Goal: Communication & Community: Answer question/provide support

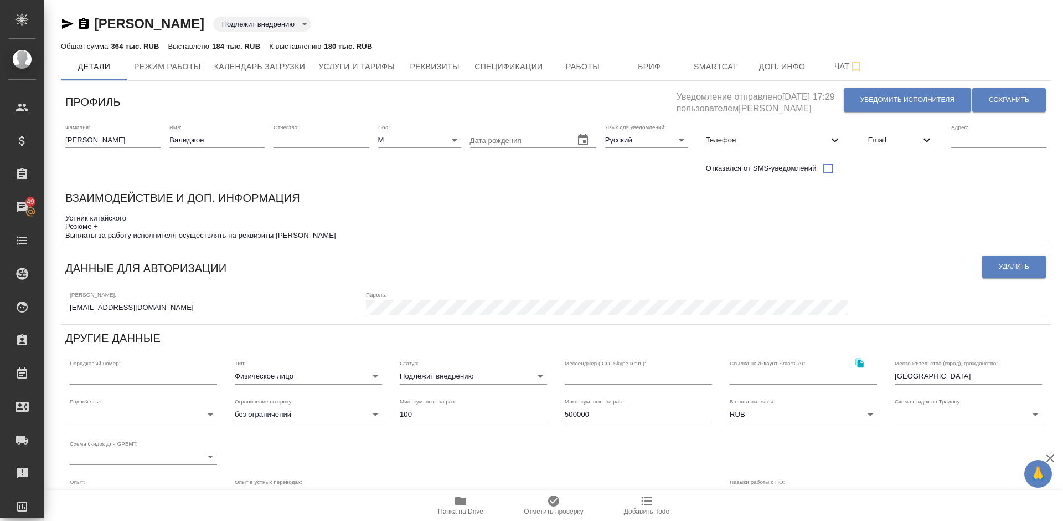
click at [465, 501] on icon "button" at bounding box center [460, 500] width 11 height 9
click at [374, 63] on span "Услуги и тарифы" at bounding box center [356, 67] width 76 height 14
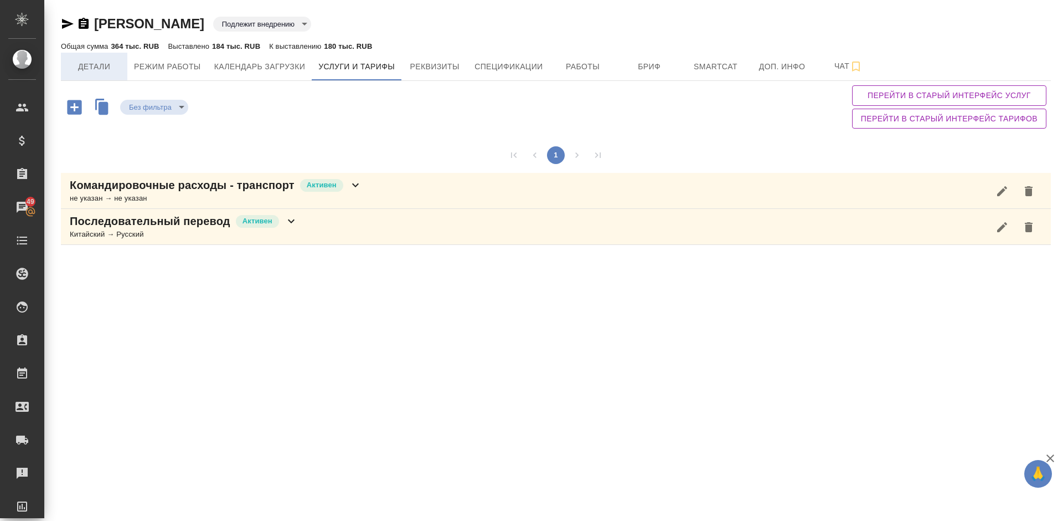
click at [102, 68] on span "Детали" at bounding box center [94, 67] width 53 height 14
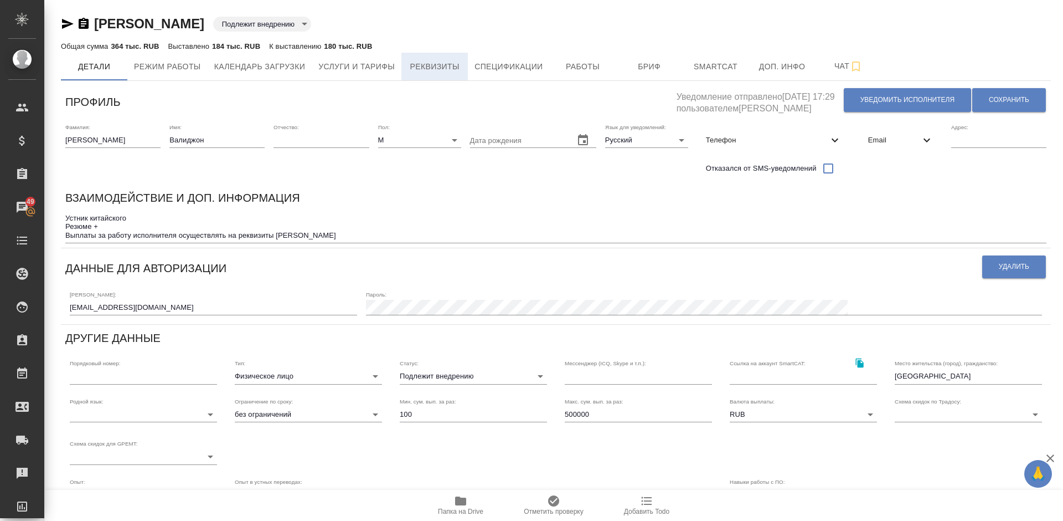
click at [435, 65] on span "Реквизиты" at bounding box center [434, 67] width 53 height 14
select select "10"
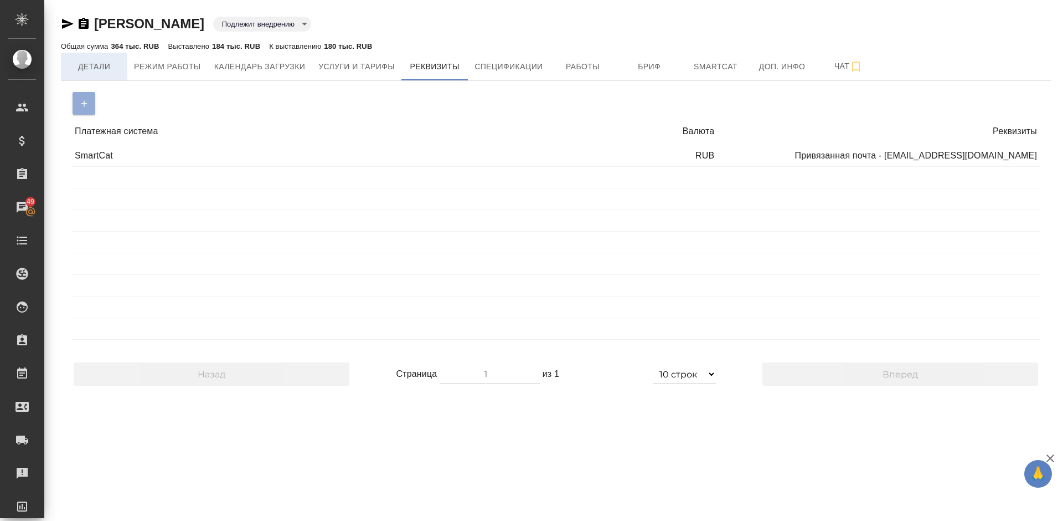
click at [117, 63] on span "Детали" at bounding box center [94, 67] width 53 height 14
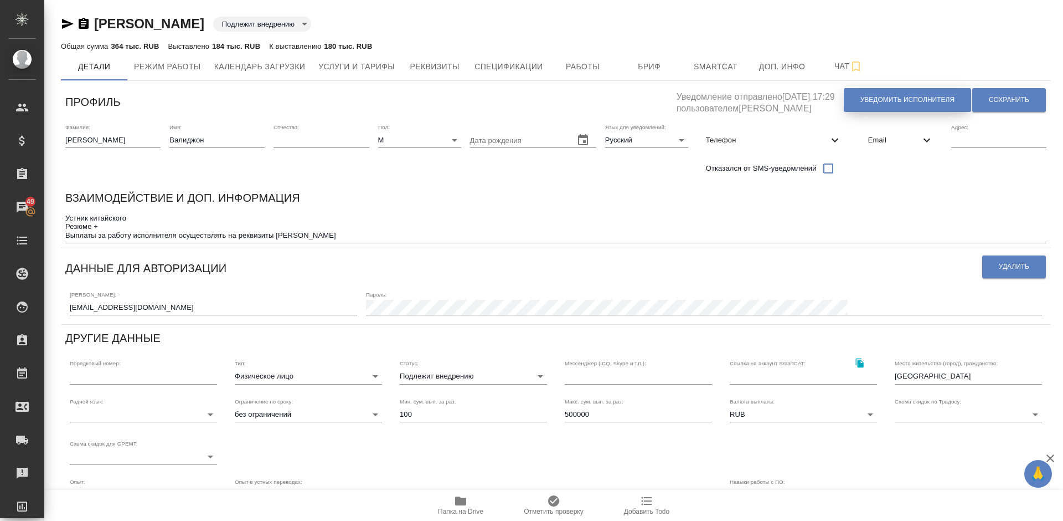
click at [903, 97] on span "Уведомить исполнителя" at bounding box center [908, 99] width 94 height 9
type textarea "Добрый день, Валиджон! Ознакомиться с подробной информацией по выполненным рабо…"
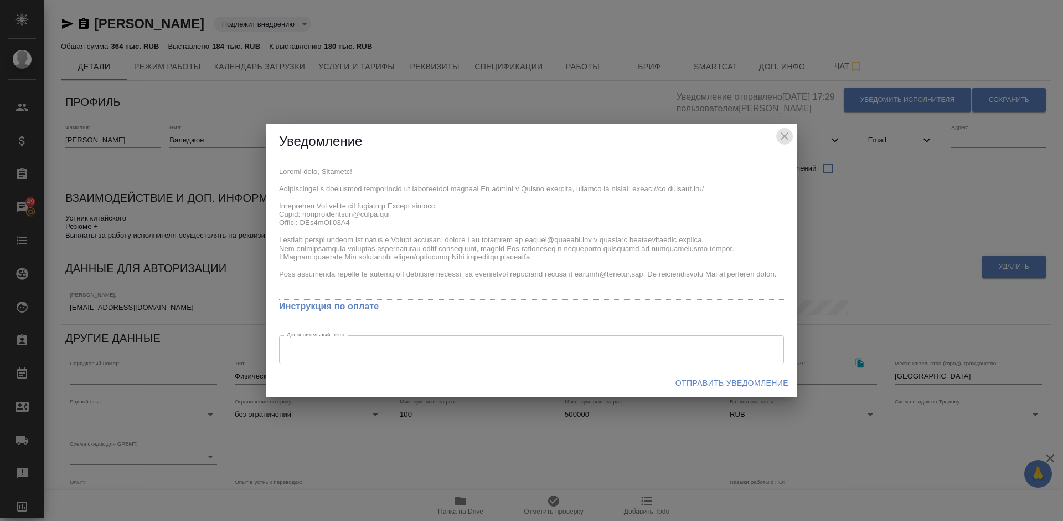
click at [785, 133] on icon "close" at bounding box center [784, 136] width 13 height 13
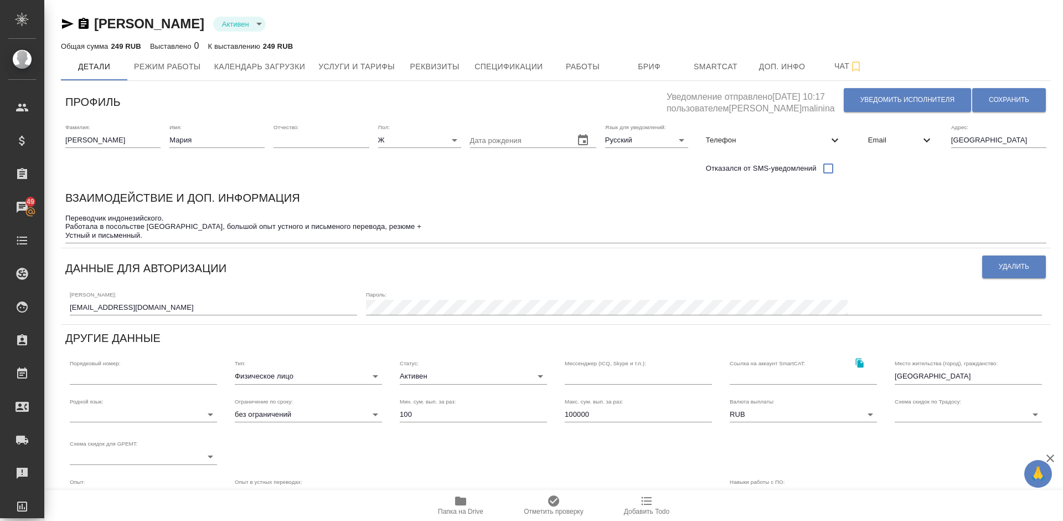
click at [461, 500] on icon "button" at bounding box center [460, 500] width 11 height 9
click at [351, 67] on span "Услуги и тарифы" at bounding box center [356, 67] width 76 height 14
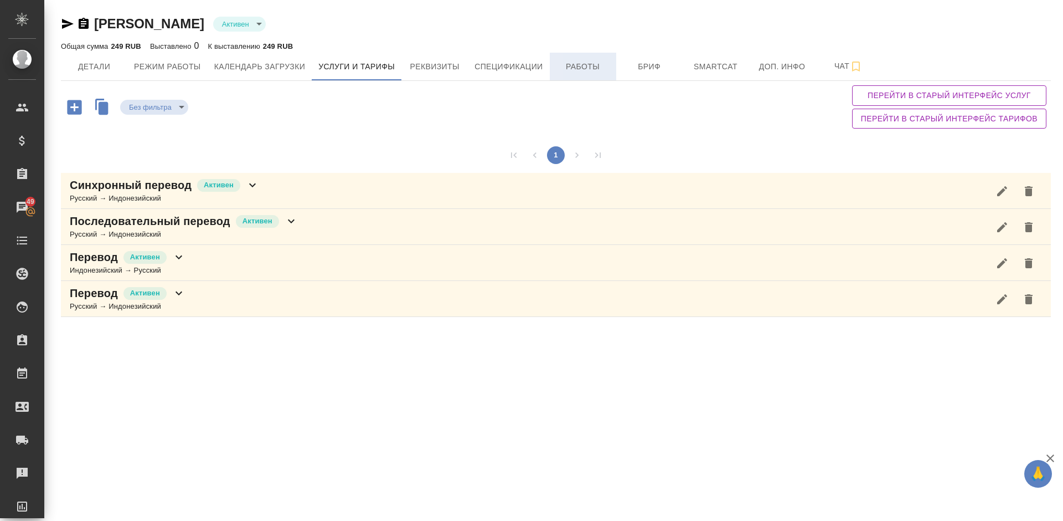
click at [572, 64] on span "Работы" at bounding box center [583, 67] width 53 height 14
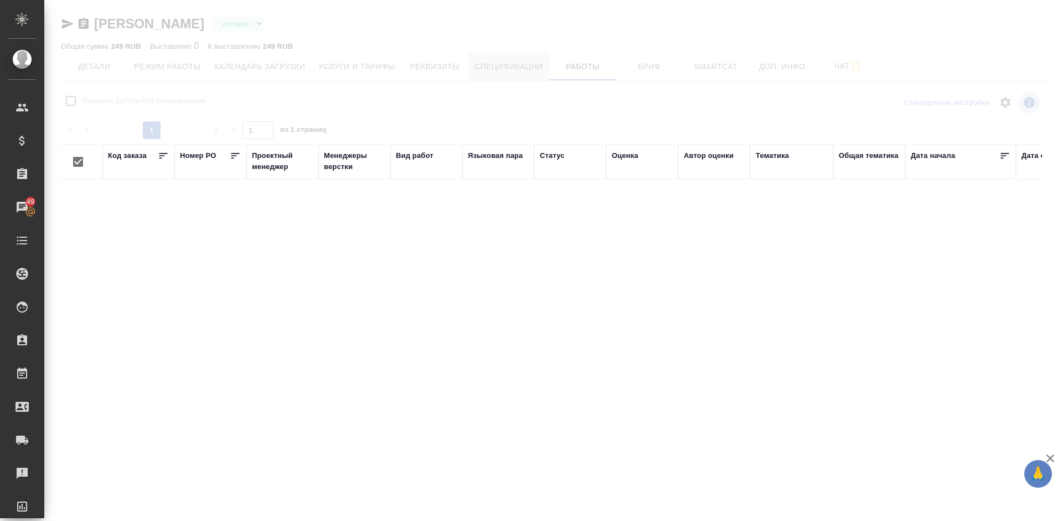
checkbox input "false"
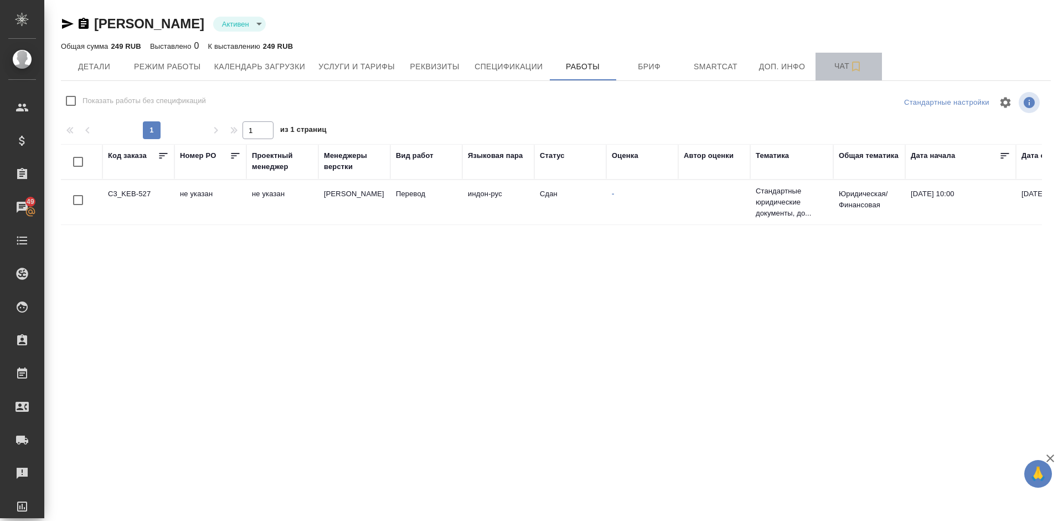
click at [837, 75] on button "Чат" at bounding box center [849, 67] width 66 height 28
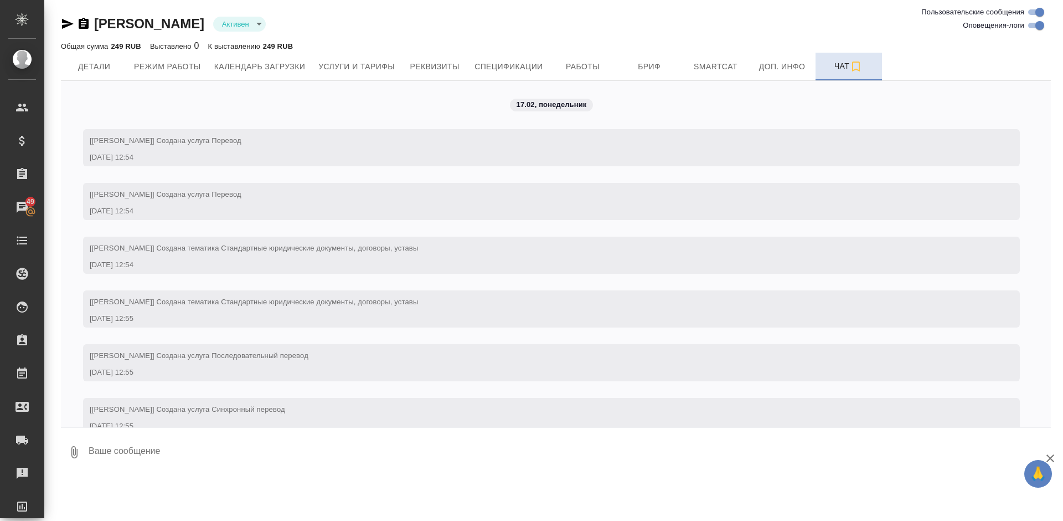
scroll to position [438, 0]
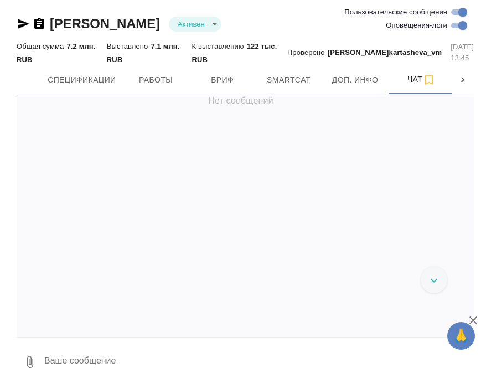
scroll to position [0, 408]
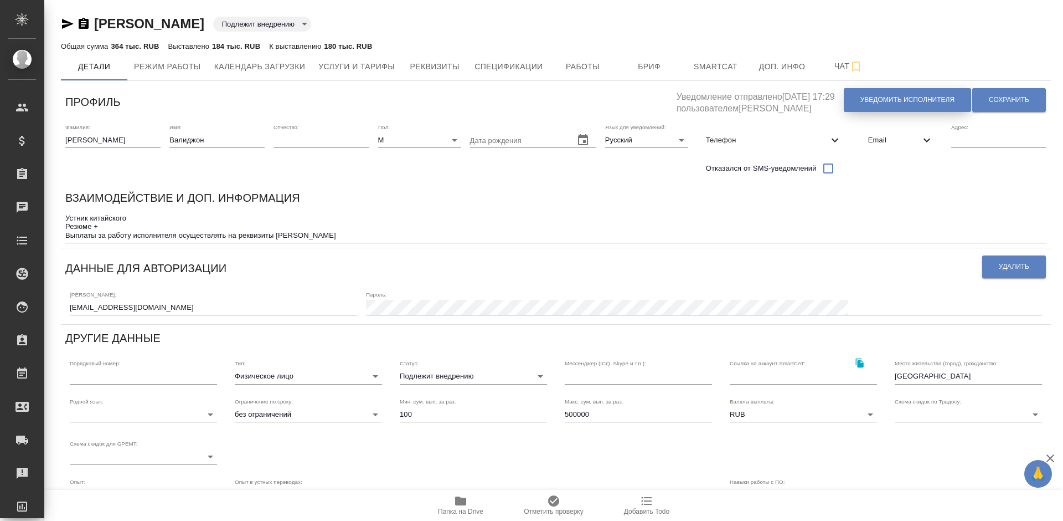
click at [880, 102] on span "Уведомить исполнителя" at bounding box center [908, 99] width 94 height 9
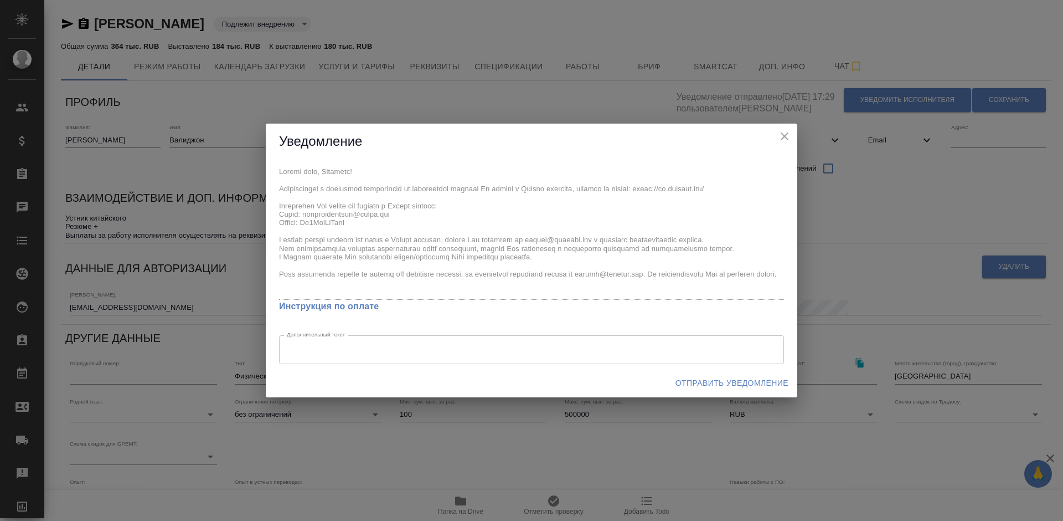
click at [699, 387] on span "Отправить уведомление" at bounding box center [732, 383] width 113 height 14
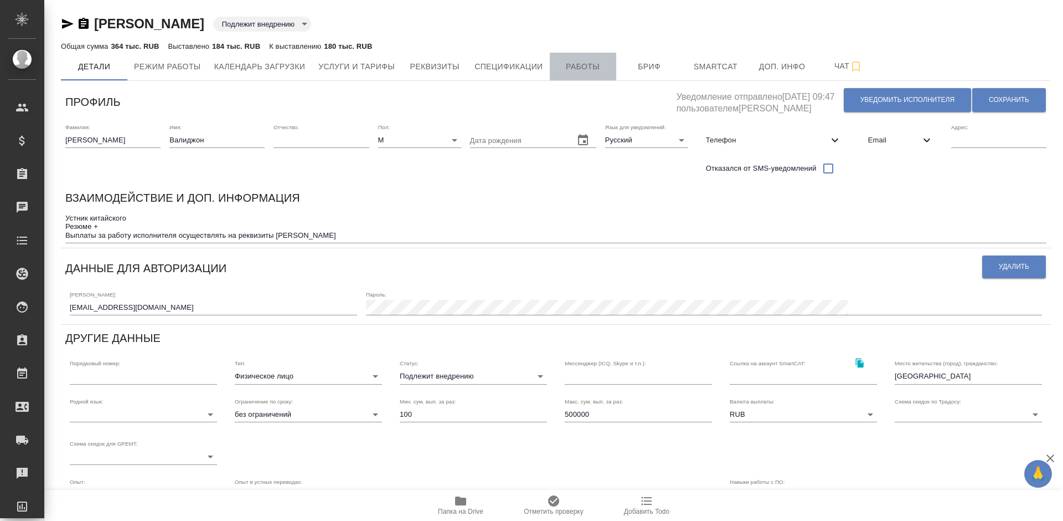
click at [590, 70] on span "Работы" at bounding box center [583, 67] width 53 height 14
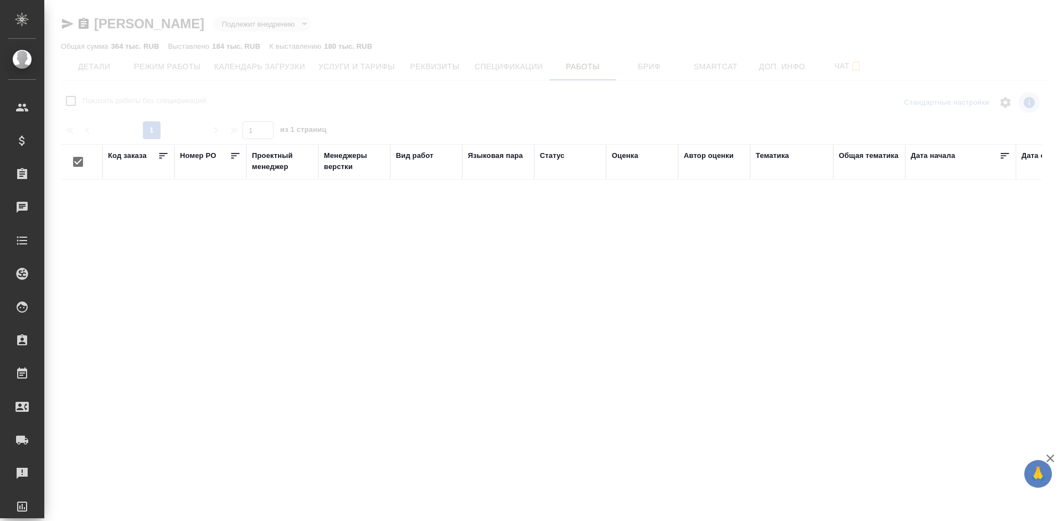
checkbox input "false"
